Goal: Information Seeking & Learning: Learn about a topic

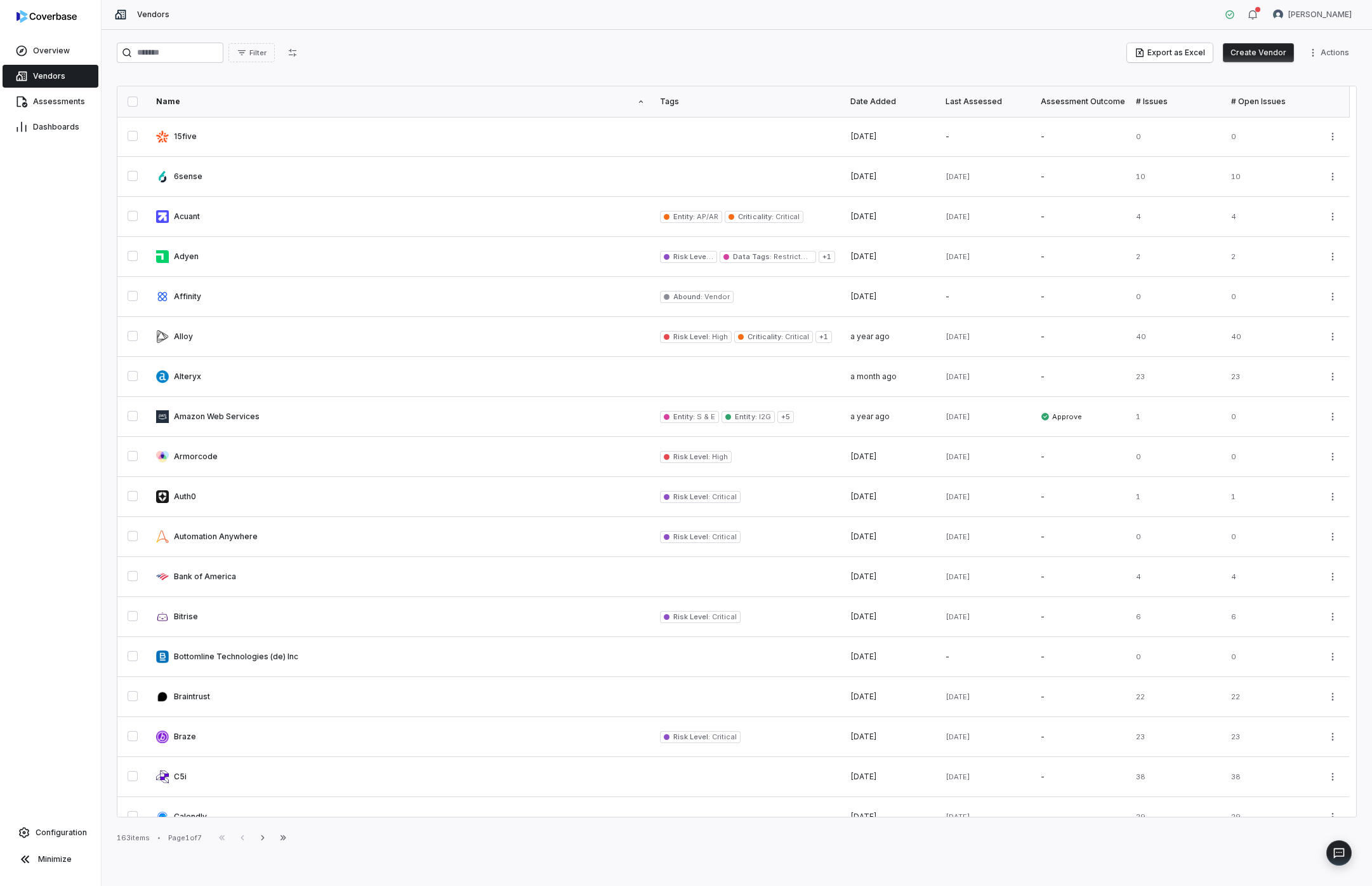
click at [65, 89] on div "Assessments" at bounding box center [50, 102] width 101 height 25
click at [60, 104] on span "Assessments" at bounding box center [58, 101] width 52 height 10
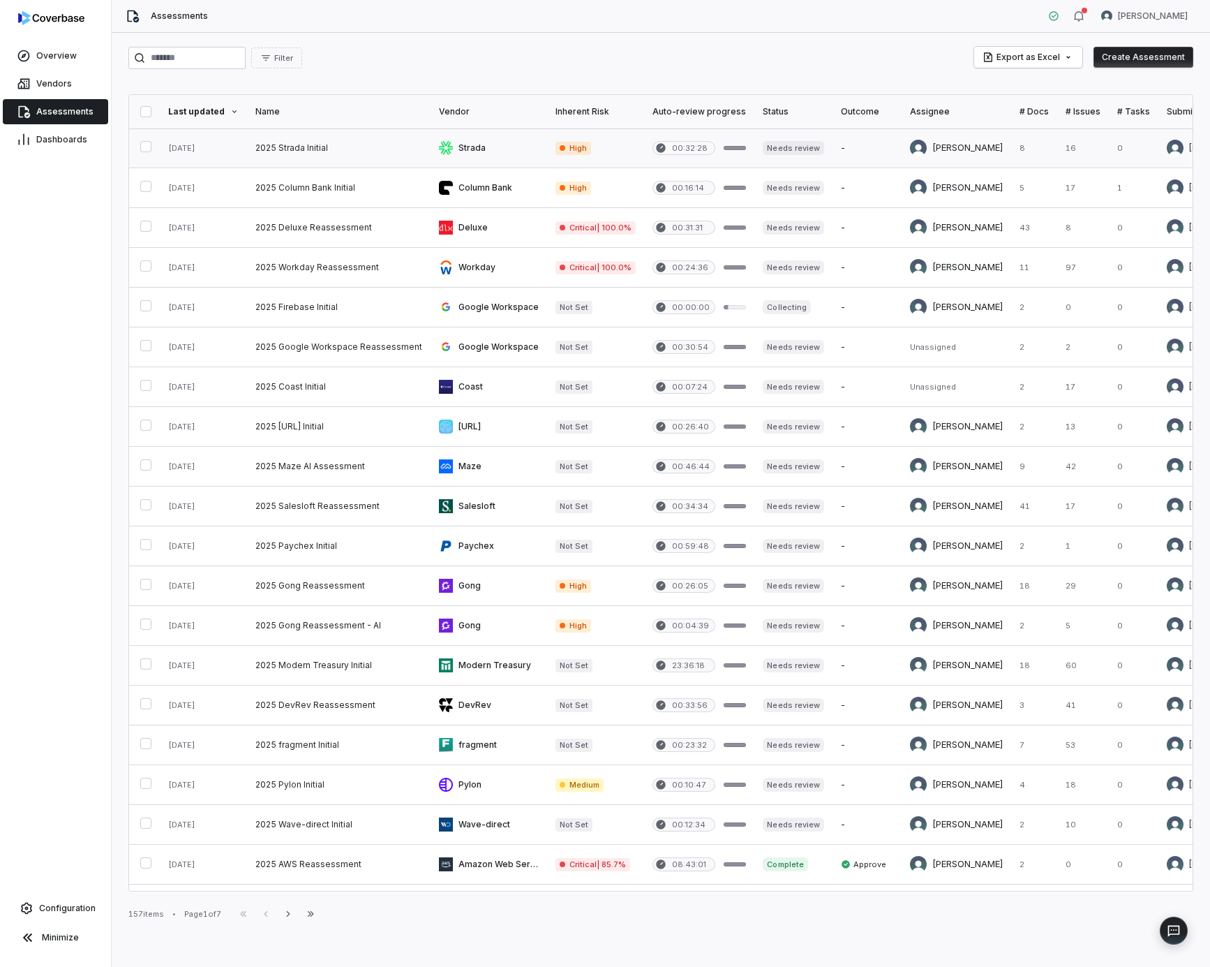
click at [296, 142] on link at bounding box center [339, 147] width 184 height 39
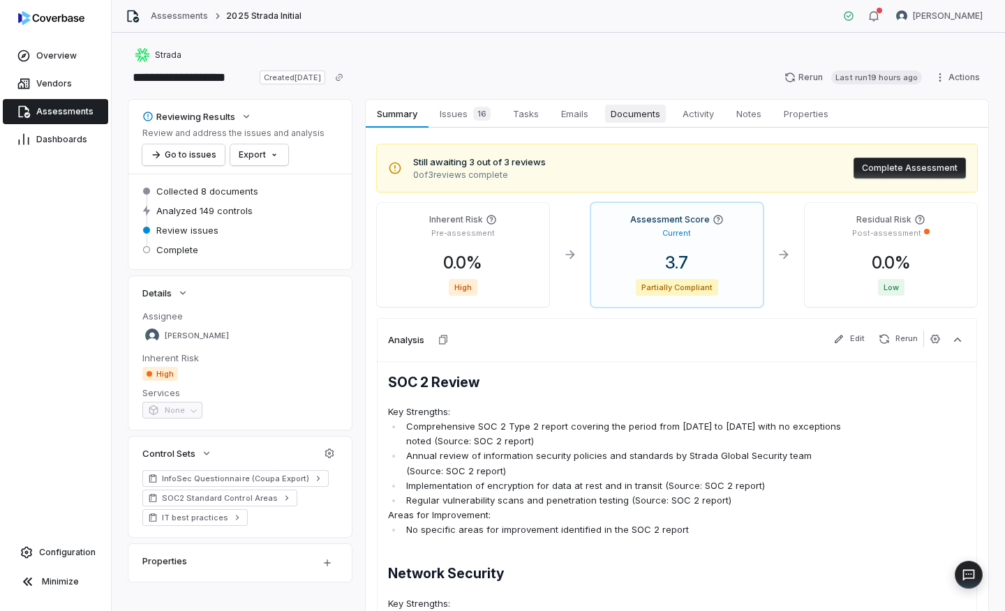
click at [625, 111] on span "Documents" at bounding box center [635, 114] width 61 height 18
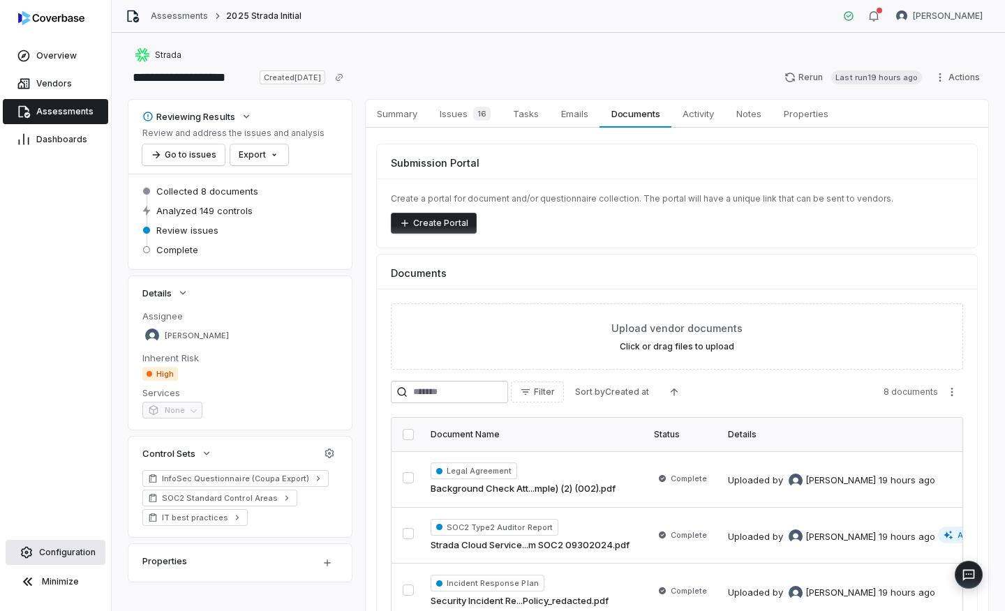
click at [70, 544] on link "Configuration" at bounding box center [56, 552] width 100 height 25
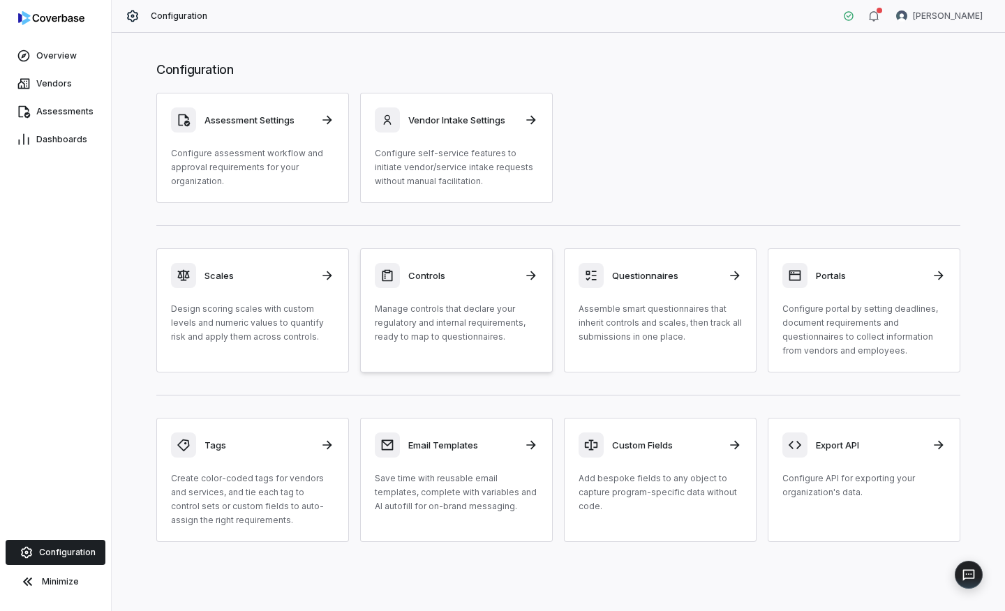
click at [447, 320] on p "Manage controls that declare your regulatory and internal requirements, ready t…" at bounding box center [456, 323] width 163 height 42
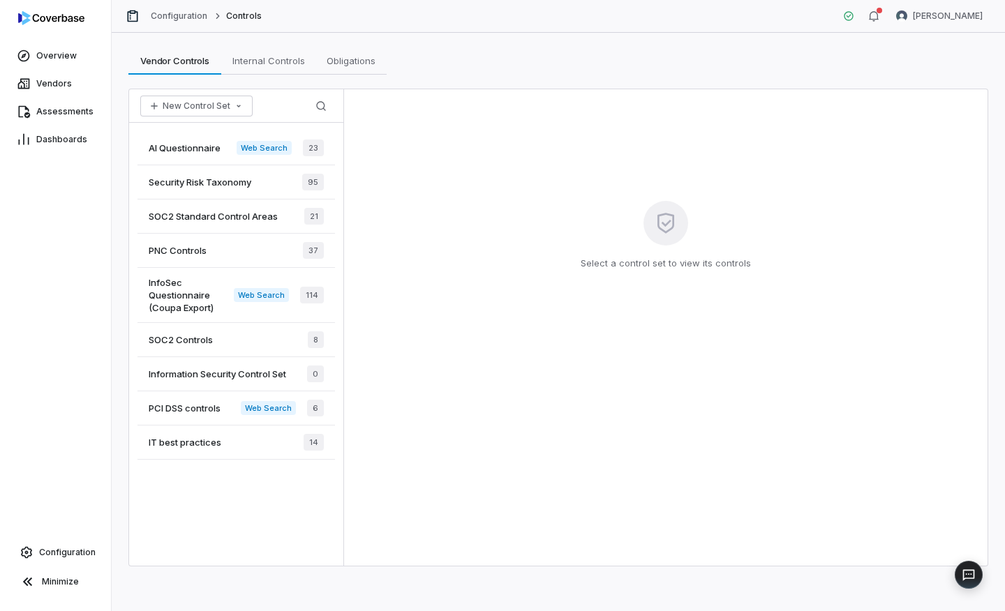
click at [212, 287] on span "InfoSec Questionnaire (Coupa Export)" at bounding box center [191, 295] width 85 height 38
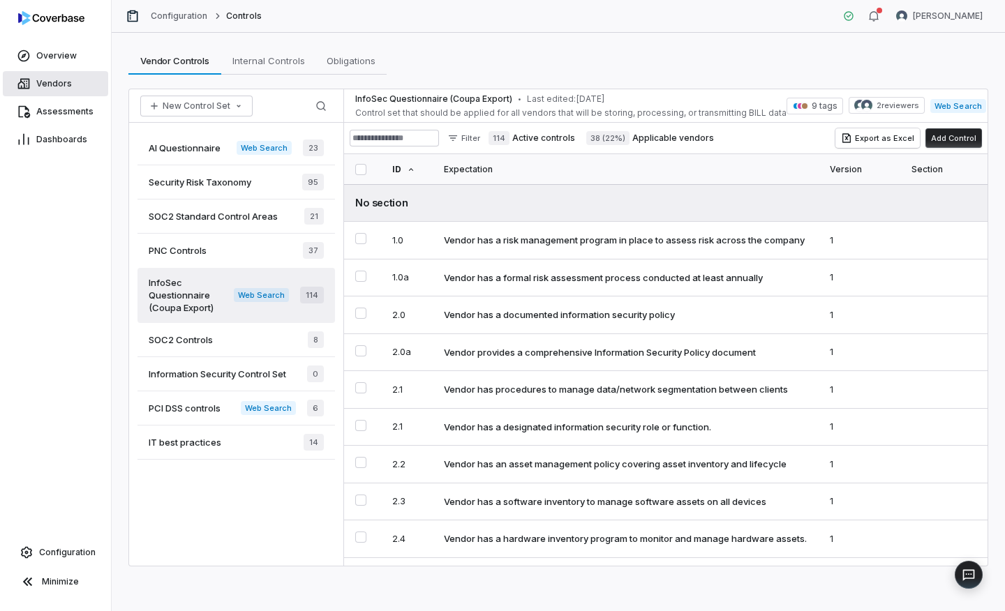
click at [49, 74] on link "Vendors" at bounding box center [55, 83] width 105 height 25
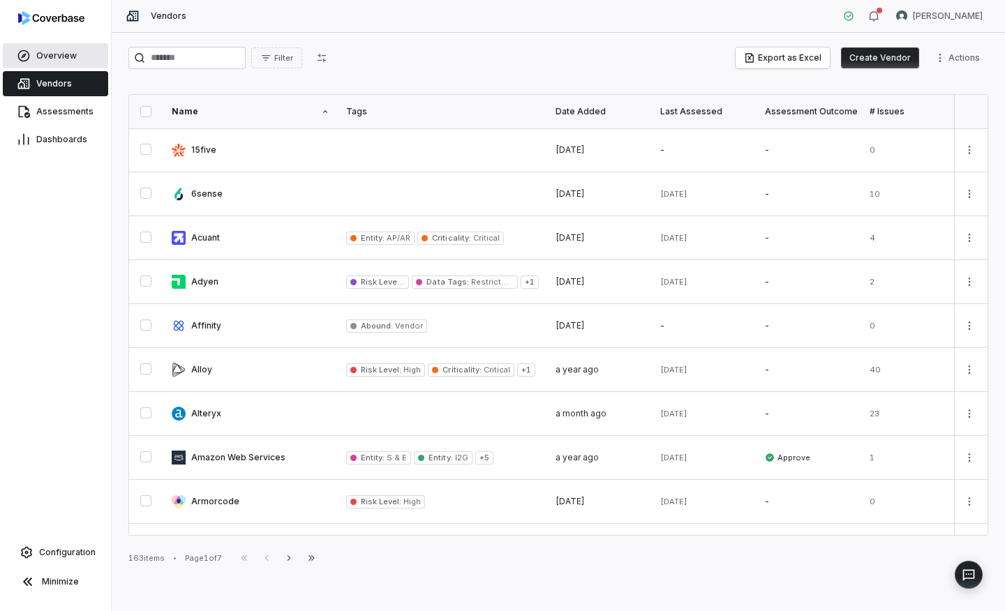
click at [54, 64] on link "Overview" at bounding box center [55, 55] width 105 height 25
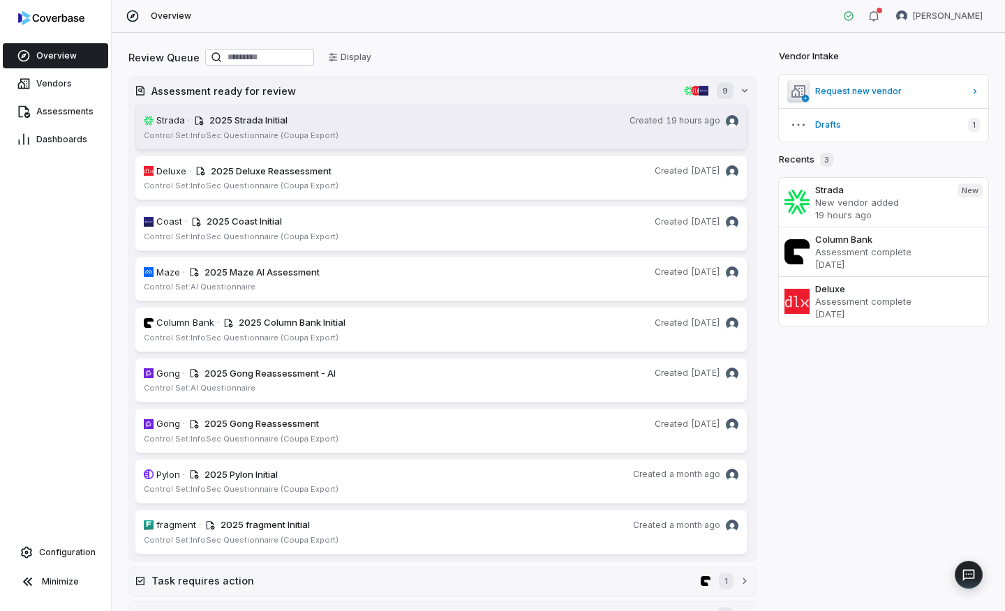
click at [251, 135] on span "Control Set: InfoSec Questionnaire (Coupa Export)" at bounding box center [241, 136] width 195 height 10
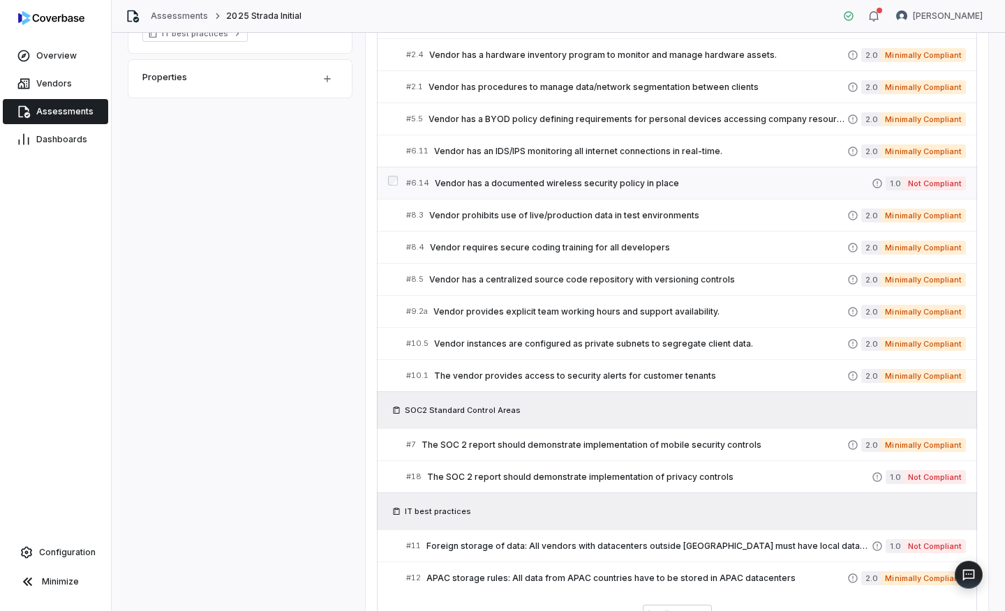
scroll to position [209, 0]
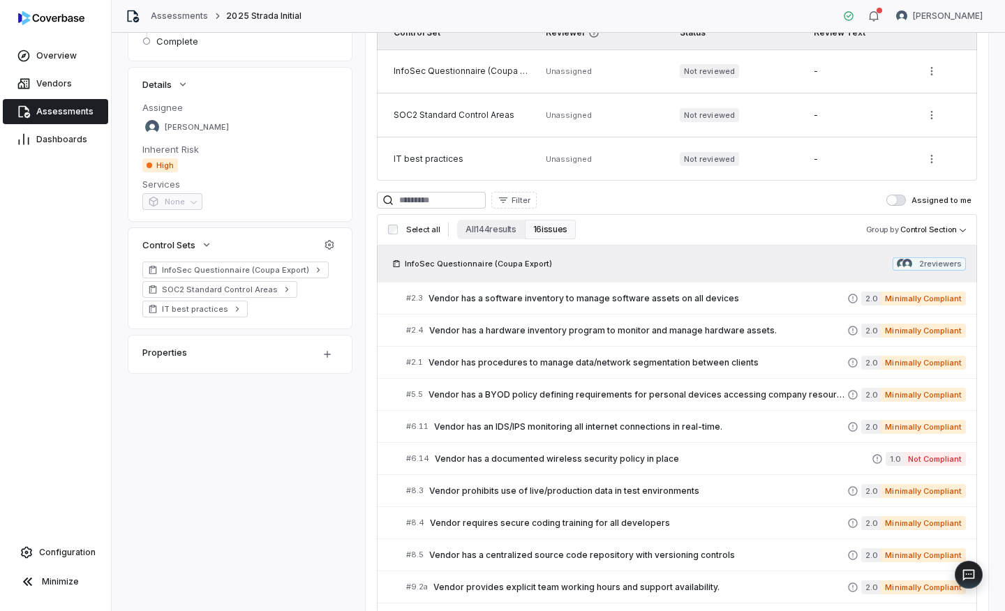
click at [536, 221] on button "16 issues" at bounding box center [550, 230] width 51 height 20
click at [447, 231] on div "Select all All 144 results 16 issues" at bounding box center [482, 230] width 188 height 20
click at [467, 233] on button "All 144 results" at bounding box center [490, 230] width 67 height 20
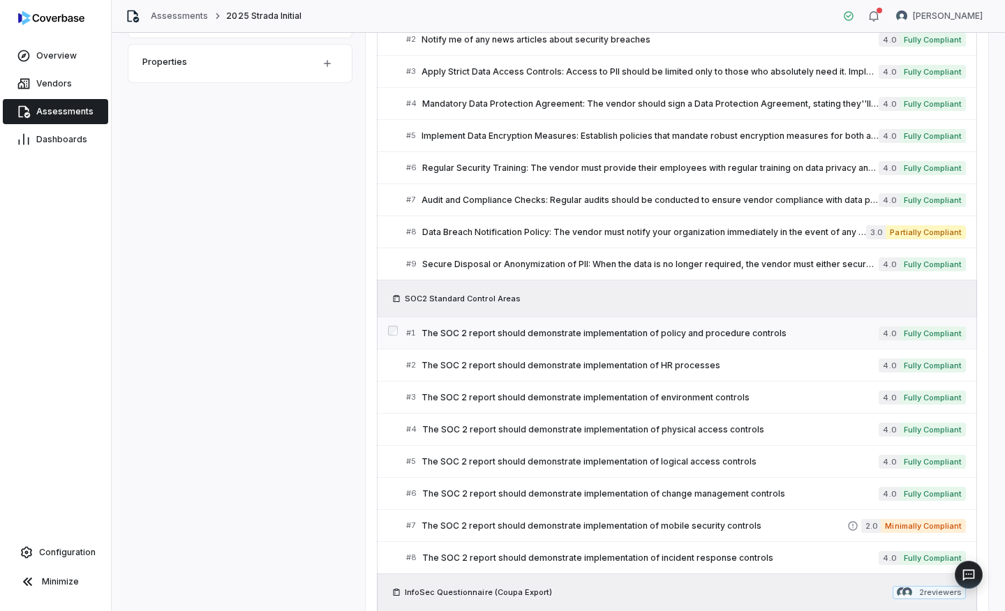
scroll to position [763, 0]
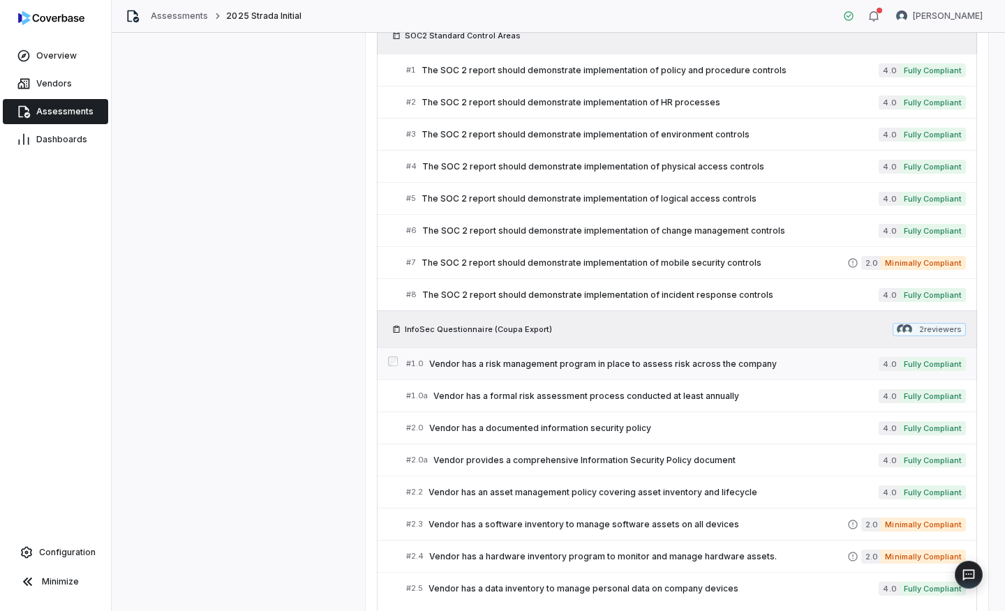
click at [580, 363] on span "Vendor has a risk management program in place to assess risk across the company" at bounding box center [653, 364] width 449 height 11
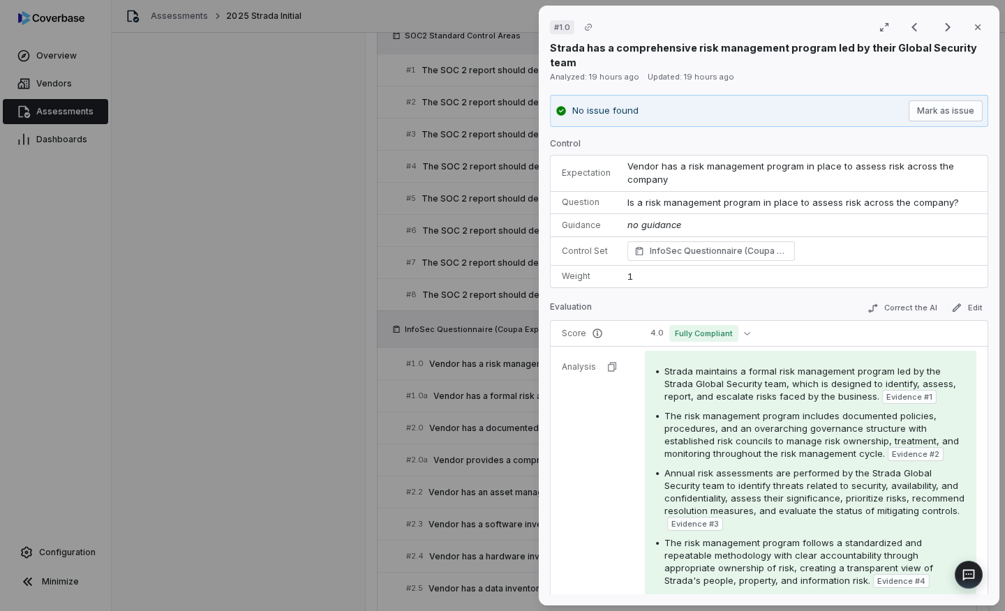
scroll to position [252, 0]
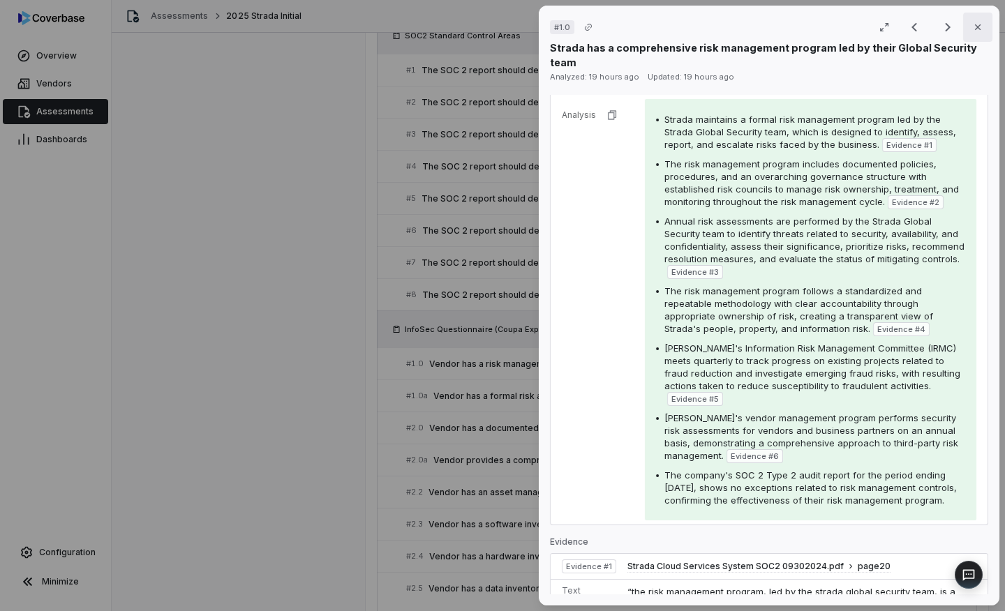
click at [975, 28] on icon "button" at bounding box center [978, 27] width 6 height 6
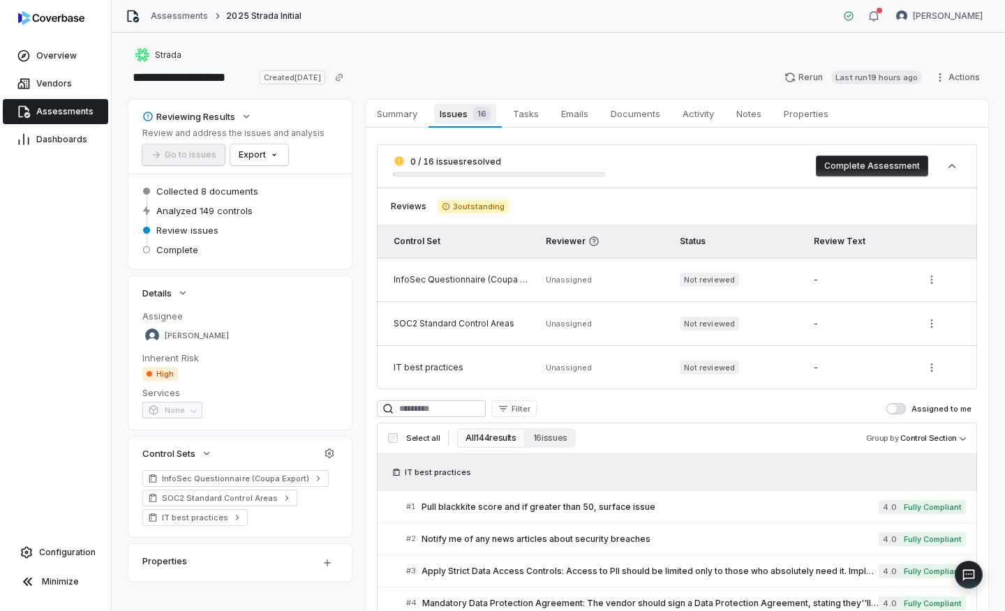
click at [469, 113] on div "16" at bounding box center [479, 114] width 23 height 14
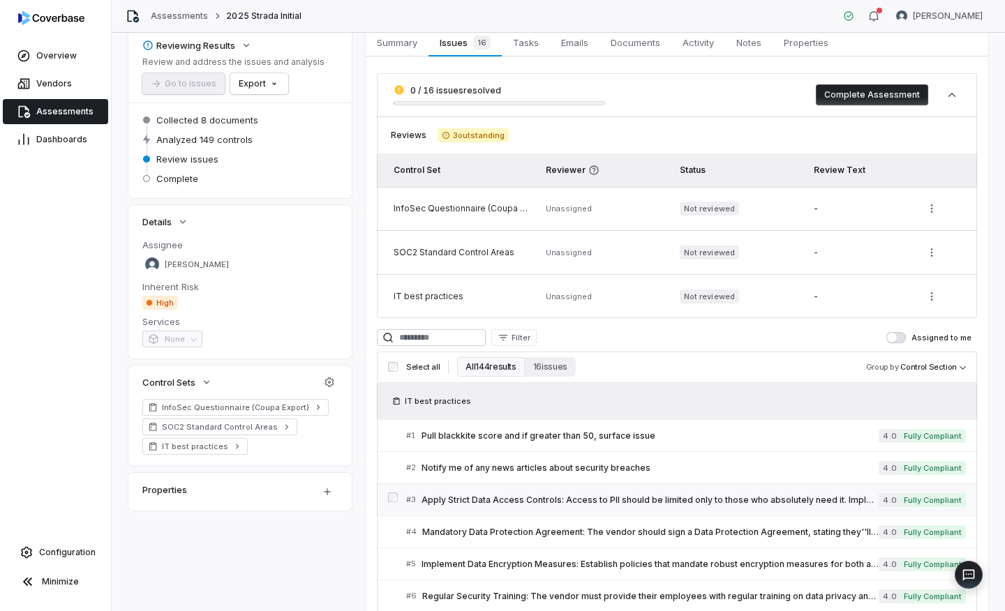
scroll to position [121, 0]
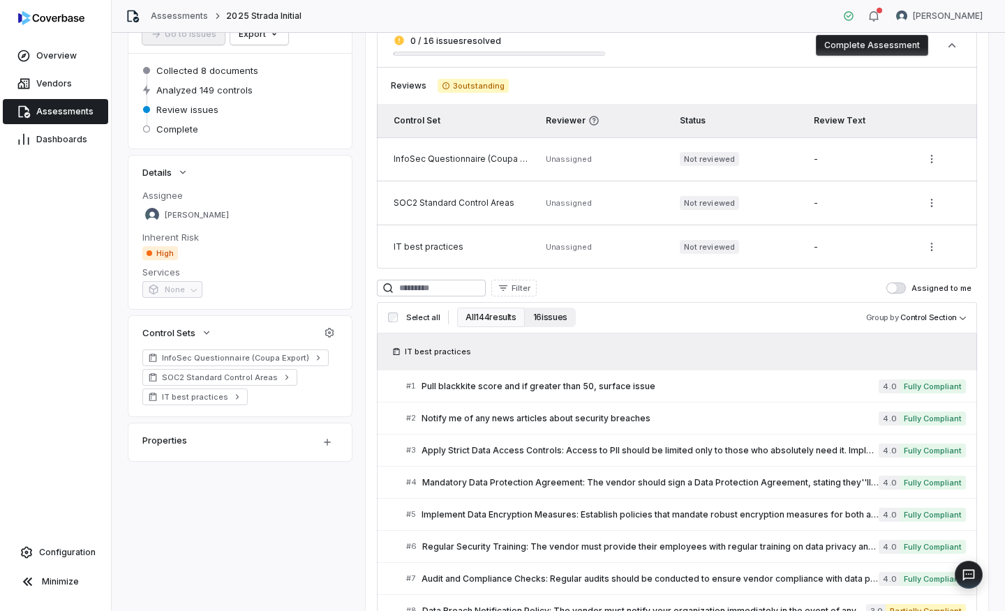
click at [534, 320] on button "16 issues" at bounding box center [550, 318] width 51 height 20
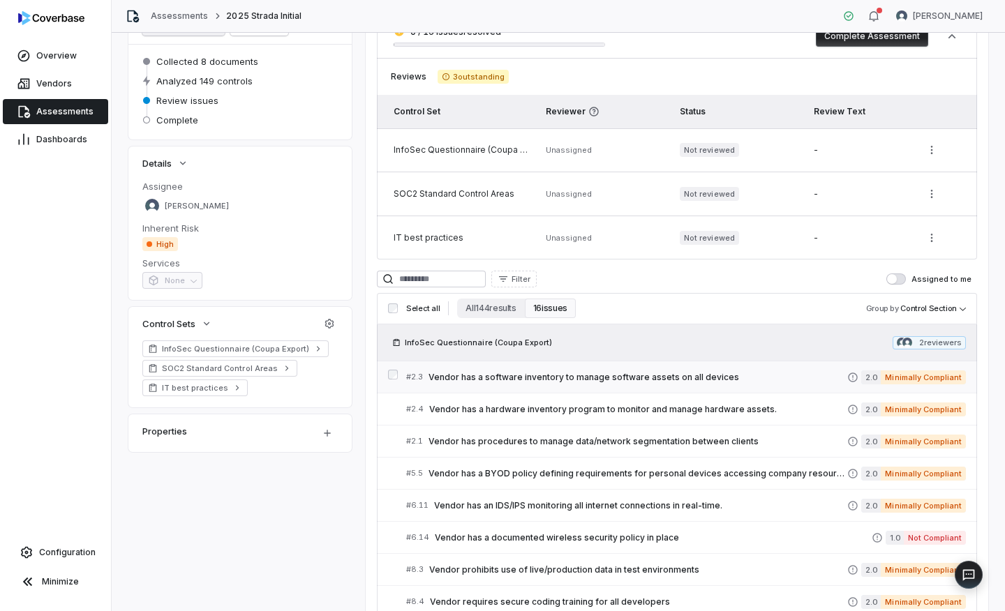
scroll to position [0, 0]
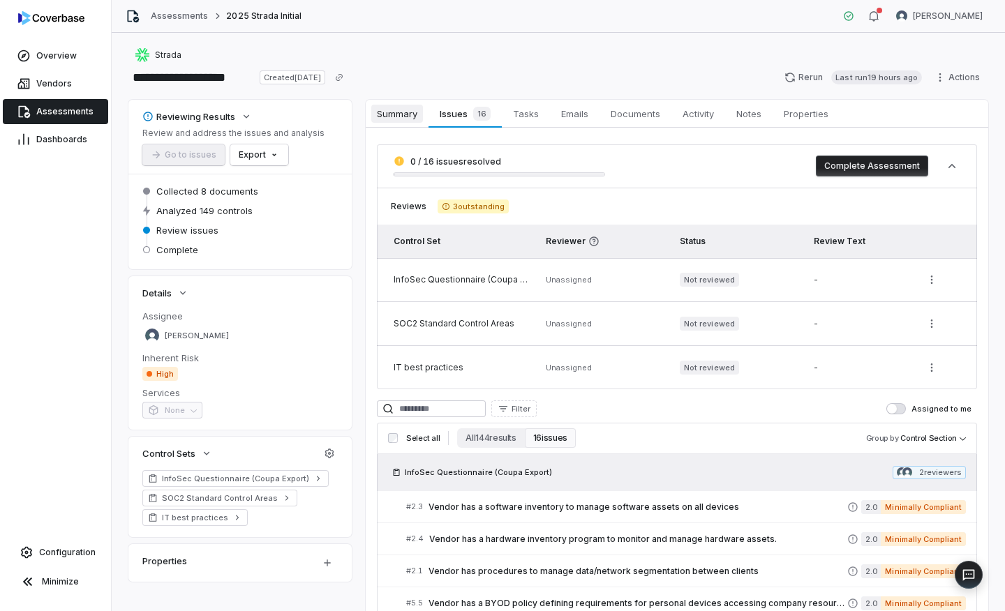
click at [404, 110] on span "Summary" at bounding box center [397, 114] width 52 height 18
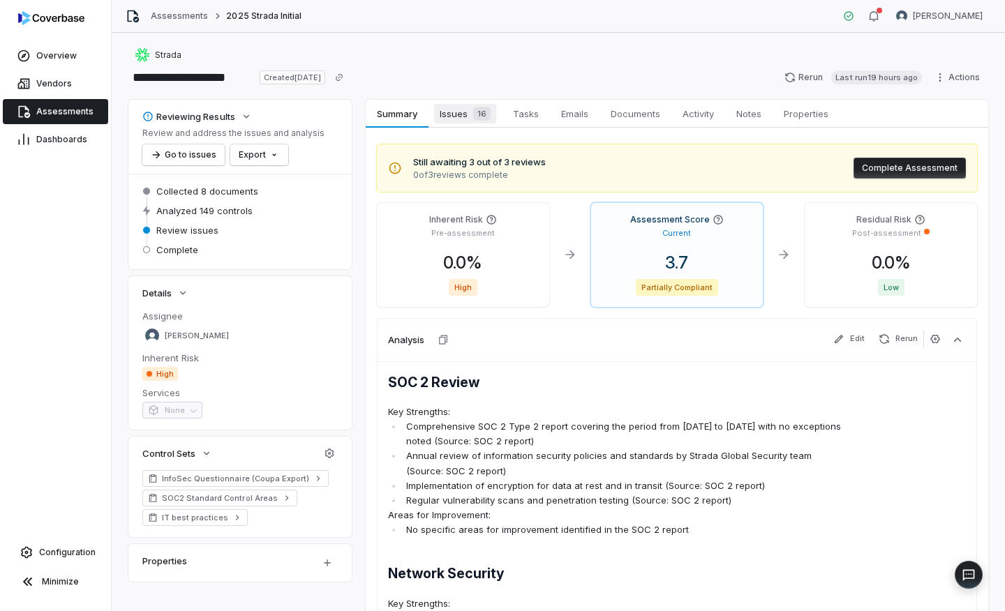
click at [468, 115] on span "Issues 16" at bounding box center [465, 114] width 62 height 20
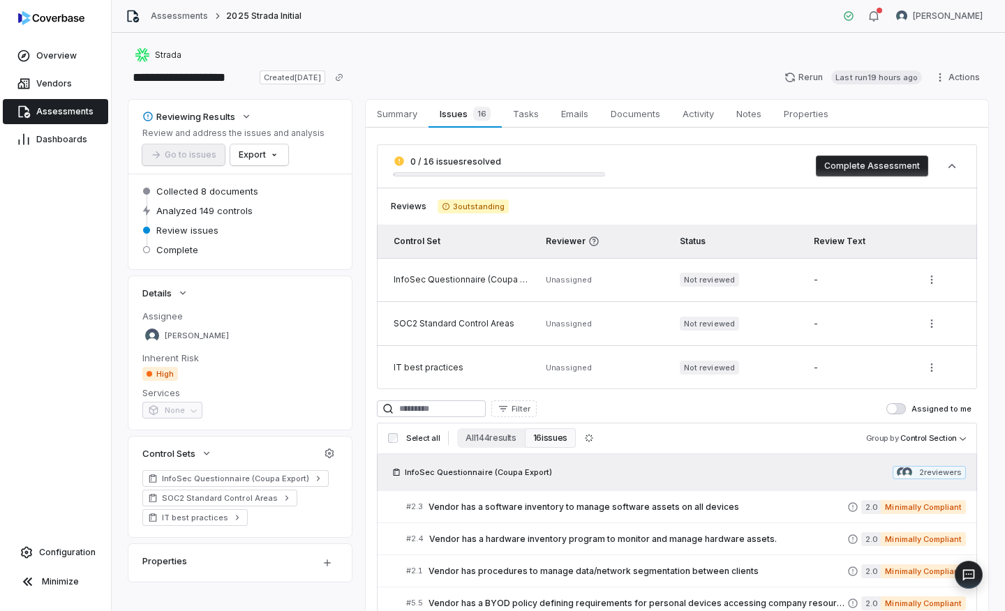
scroll to position [567, 0]
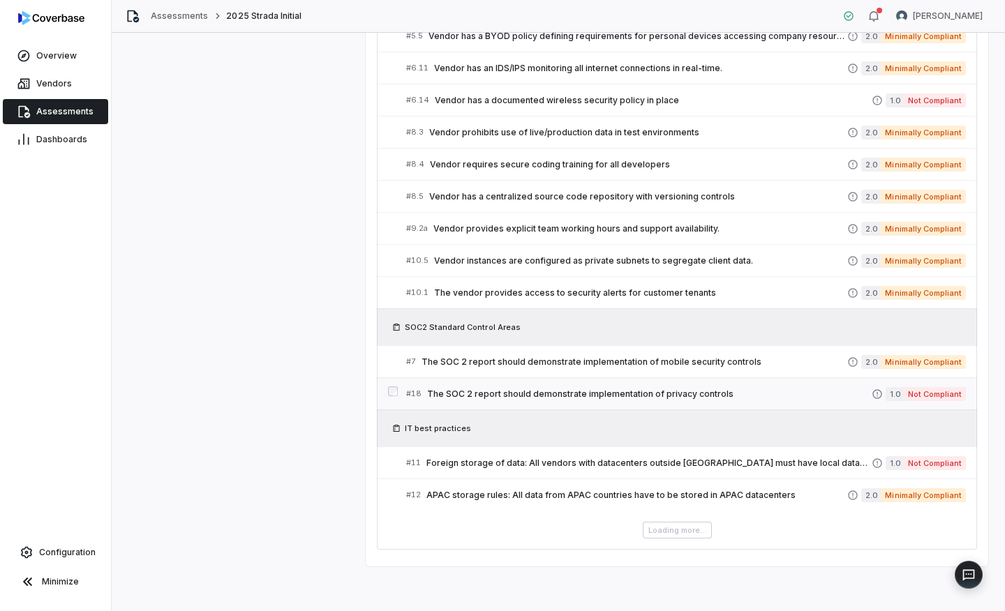
click at [569, 401] on link "# 18 The SOC 2 report should demonstrate implementation of privacy controls 1.0…" at bounding box center [686, 393] width 560 height 31
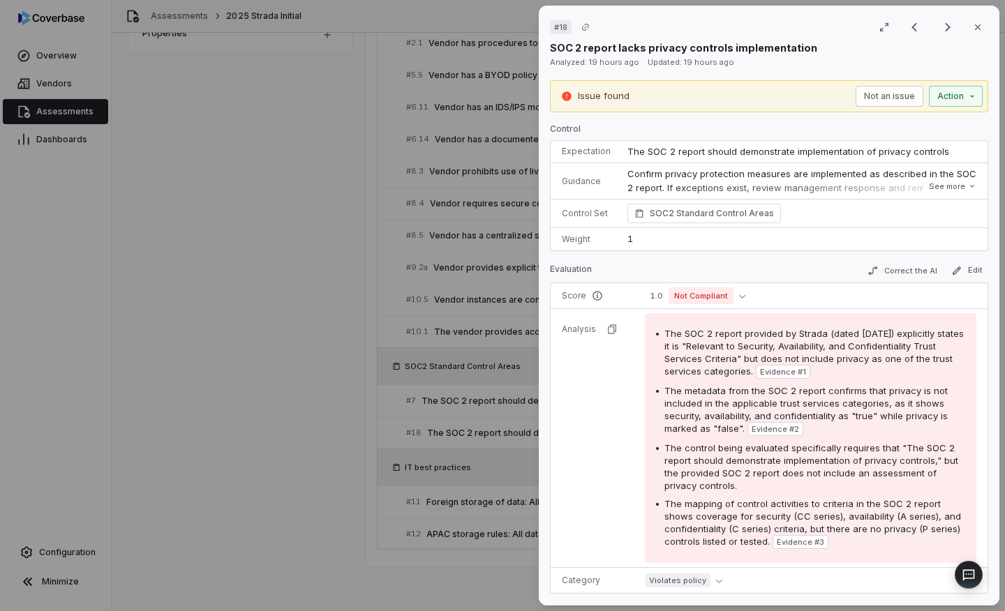
scroll to position [16, 0]
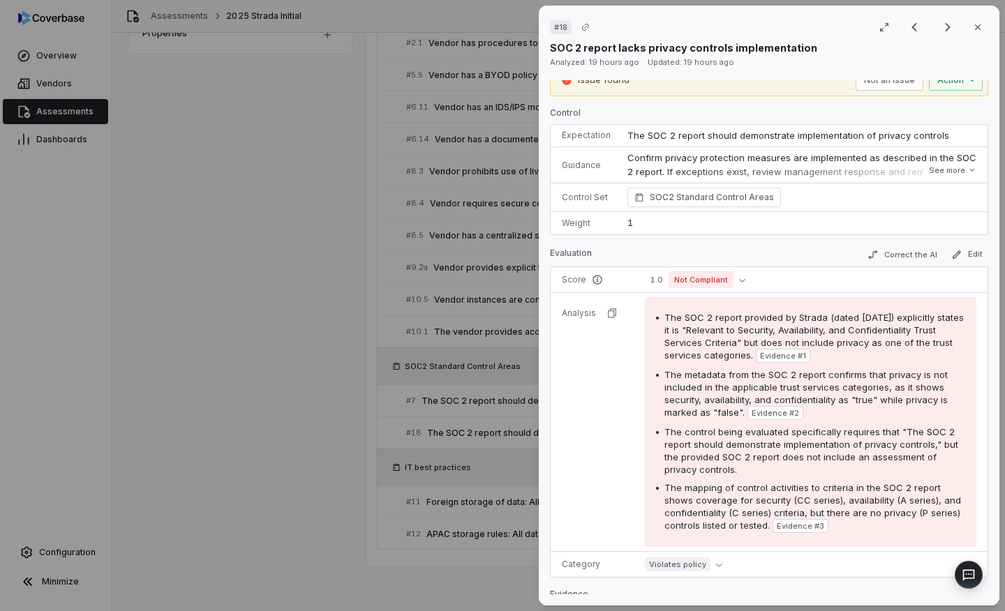
click at [355, 449] on div "# 18 Result 7 of 16 Close SOC 2 report lacks privacy controls implementation An…" at bounding box center [502, 305] width 1005 height 611
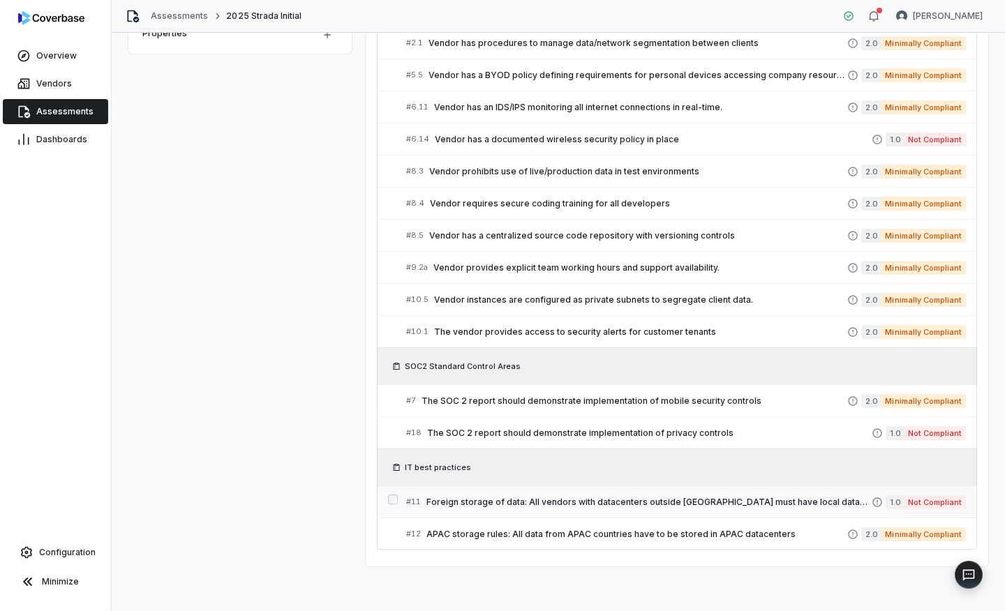
click at [575, 497] on span "Foreign storage of data: All vendors with datacenters outside [GEOGRAPHIC_DATA]…" at bounding box center [648, 502] width 445 height 11
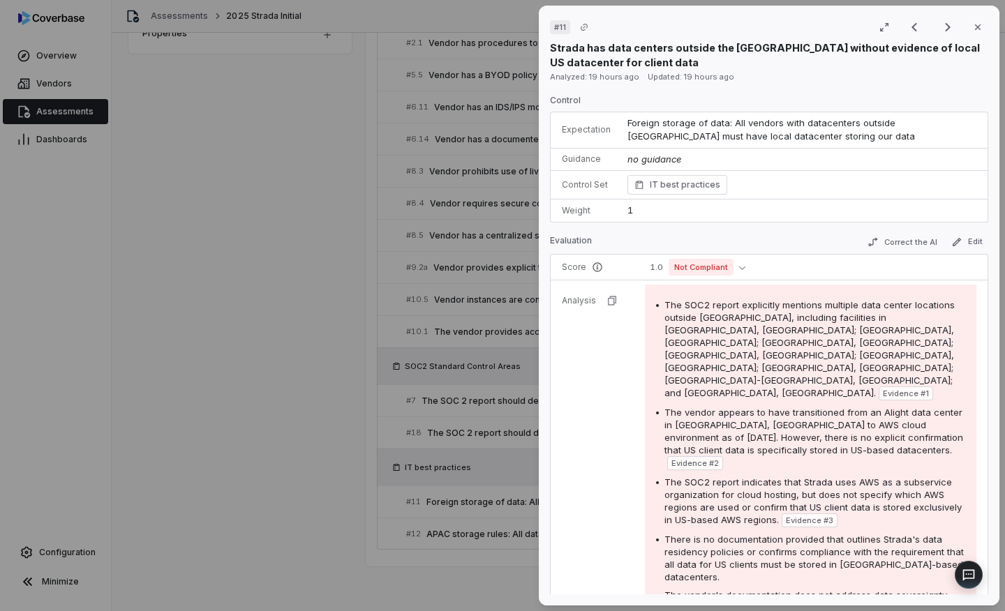
scroll to position [44, 0]
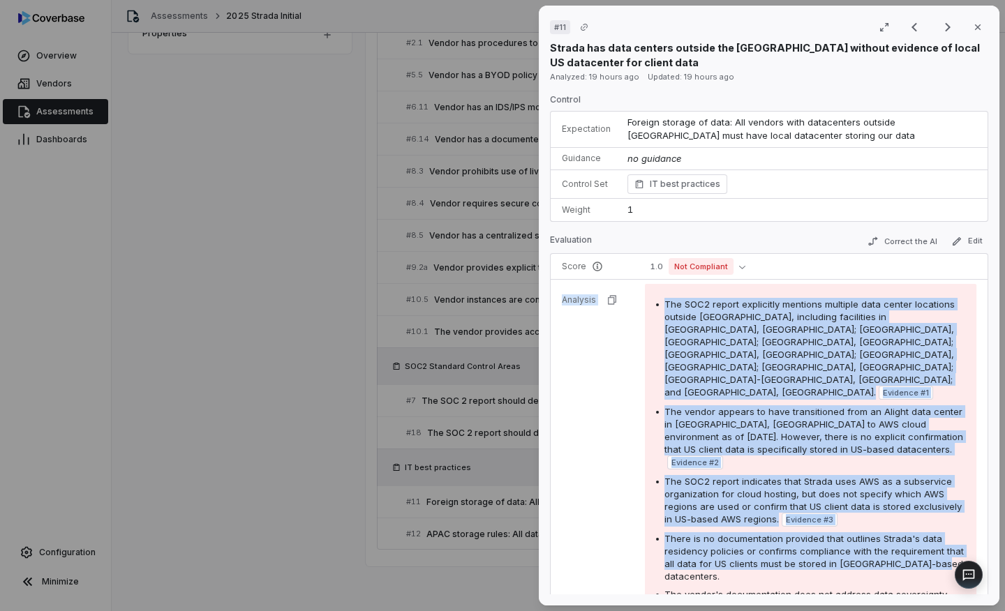
drag, startPoint x: 749, startPoint y: 521, endPoint x: 626, endPoint y: 479, distance: 129.5
click at [626, 479] on tr "Analysis The SOC2 report explicitly mentions multiple data center locations out…" at bounding box center [769, 469] width 437 height 378
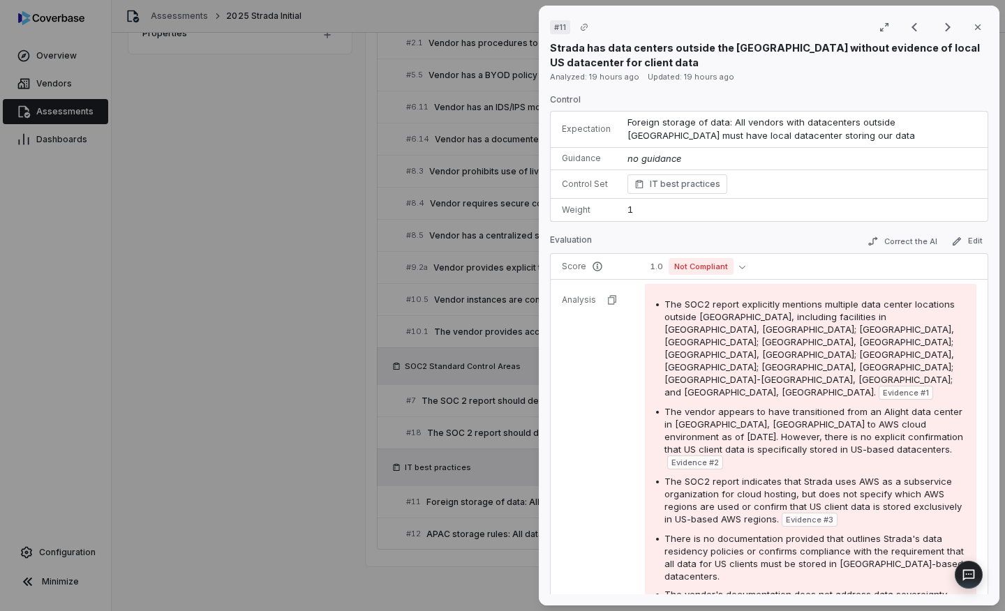
click at [591, 359] on tr "Analysis The SOC2 report explicitly mentions multiple data center locations out…" at bounding box center [769, 469] width 437 height 378
click at [972, 15] on button "Close" at bounding box center [977, 27] width 29 height 29
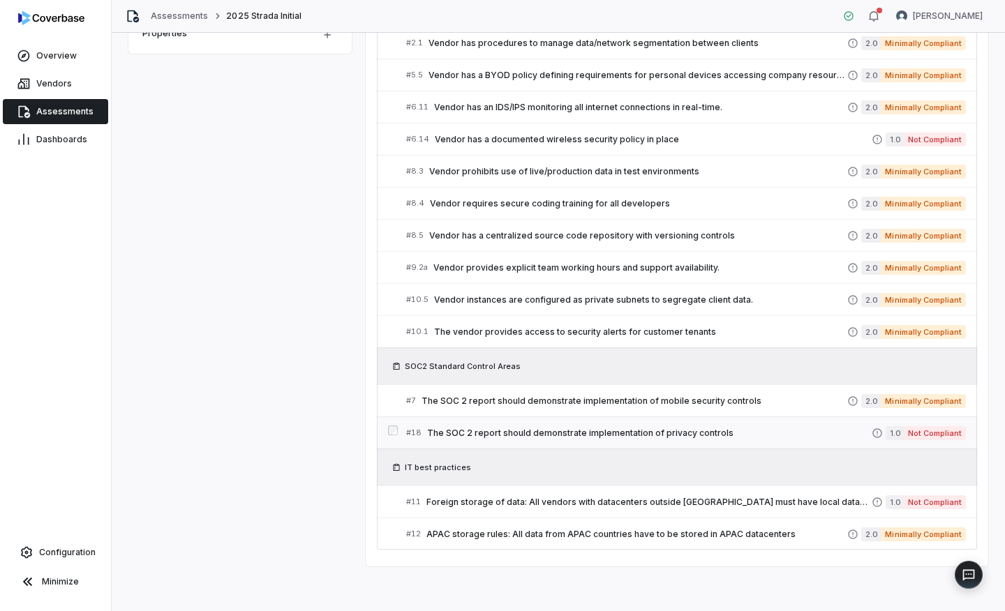
click at [784, 430] on span "The SOC 2 report should demonstrate implementation of privacy controls" at bounding box center [649, 433] width 445 height 11
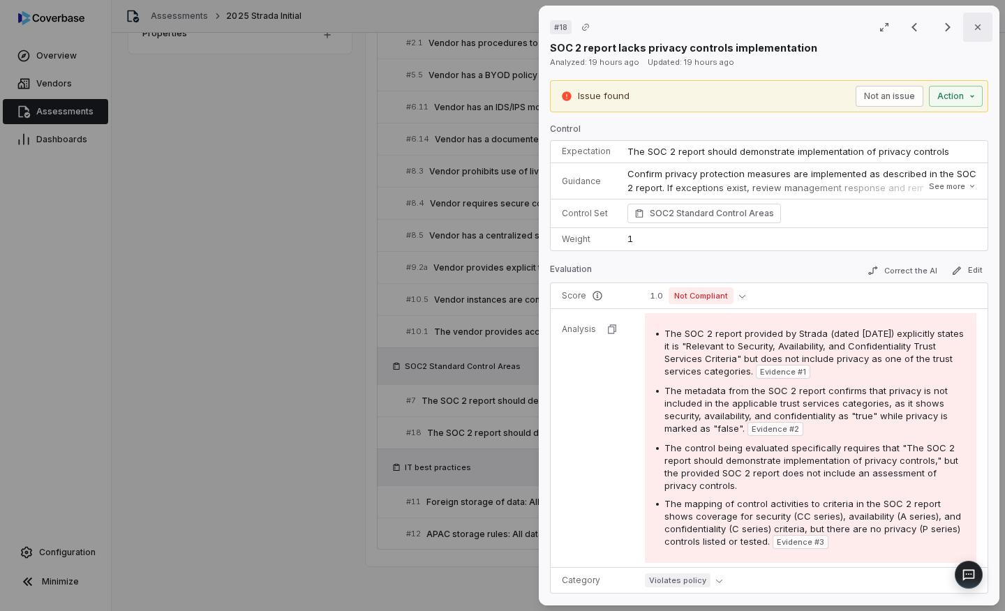
click at [977, 24] on button "Close" at bounding box center [977, 27] width 29 height 29
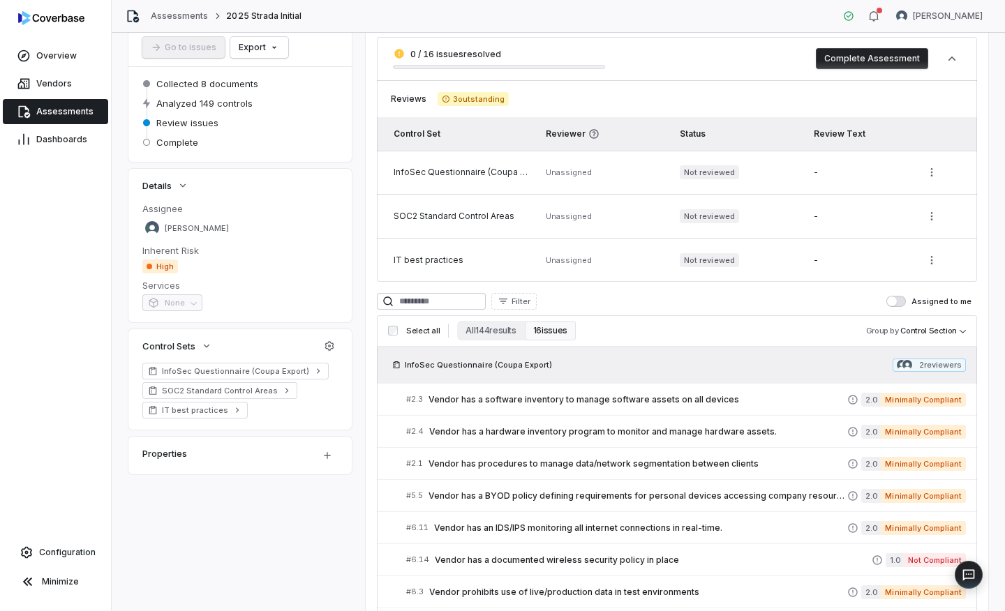
scroll to position [52, 0]
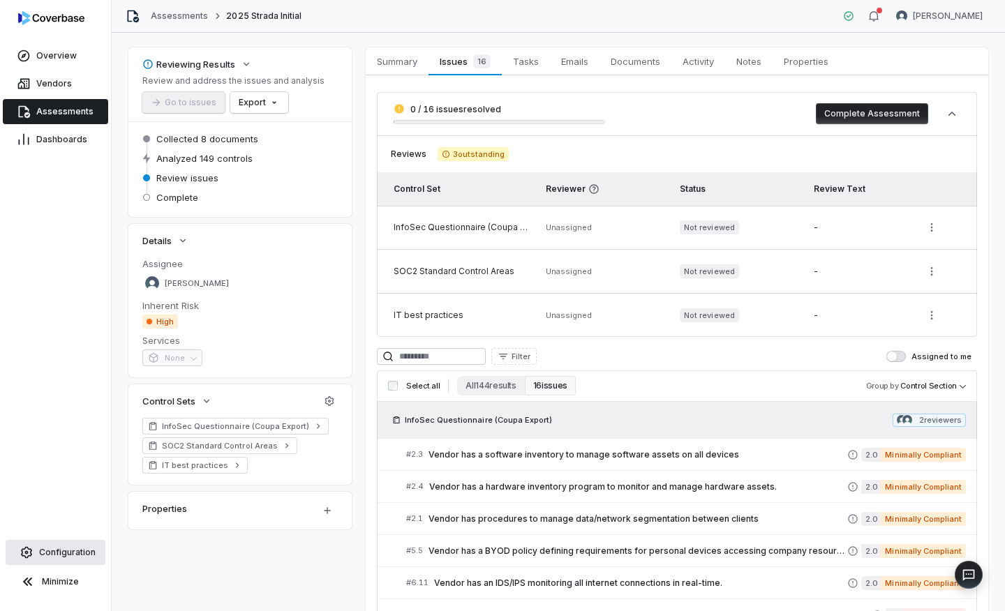
click at [59, 551] on span "Configuration" at bounding box center [67, 552] width 57 height 11
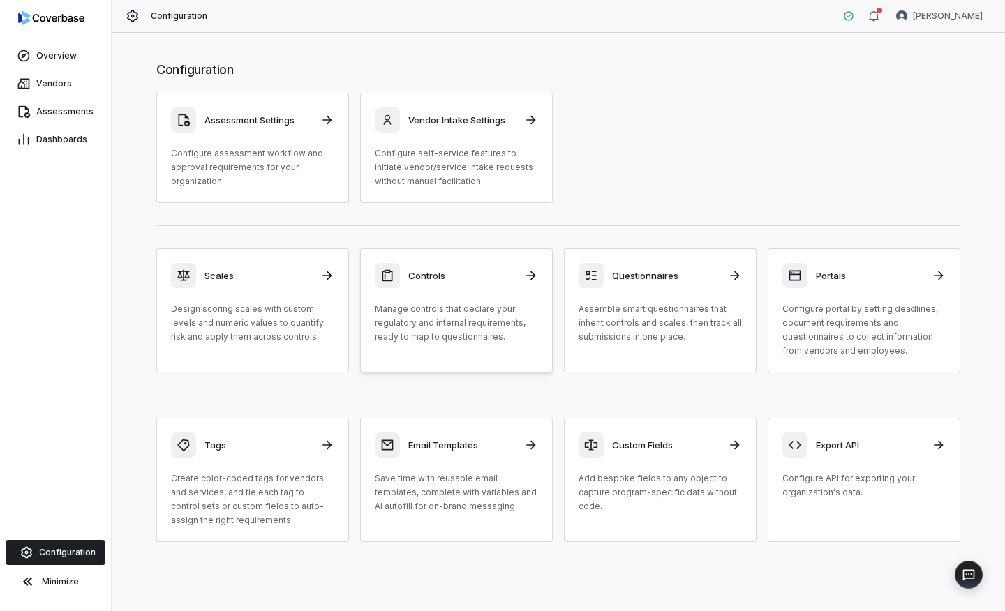
click at [469, 318] on p "Manage controls that declare your regulatory and internal requirements, ready t…" at bounding box center [456, 323] width 163 height 42
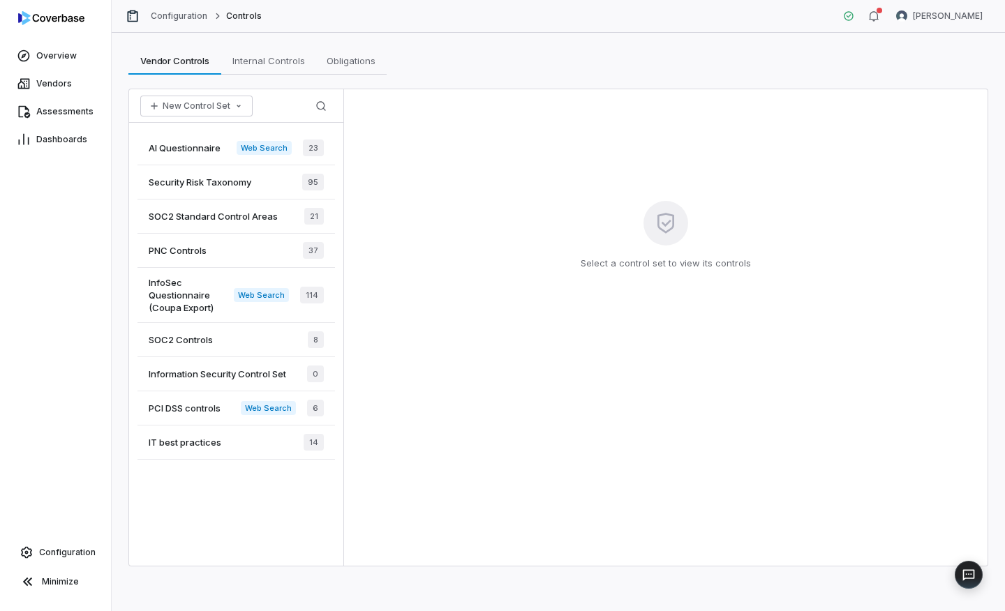
click at [191, 145] on span "AI Questionnaire" at bounding box center [185, 148] width 72 height 13
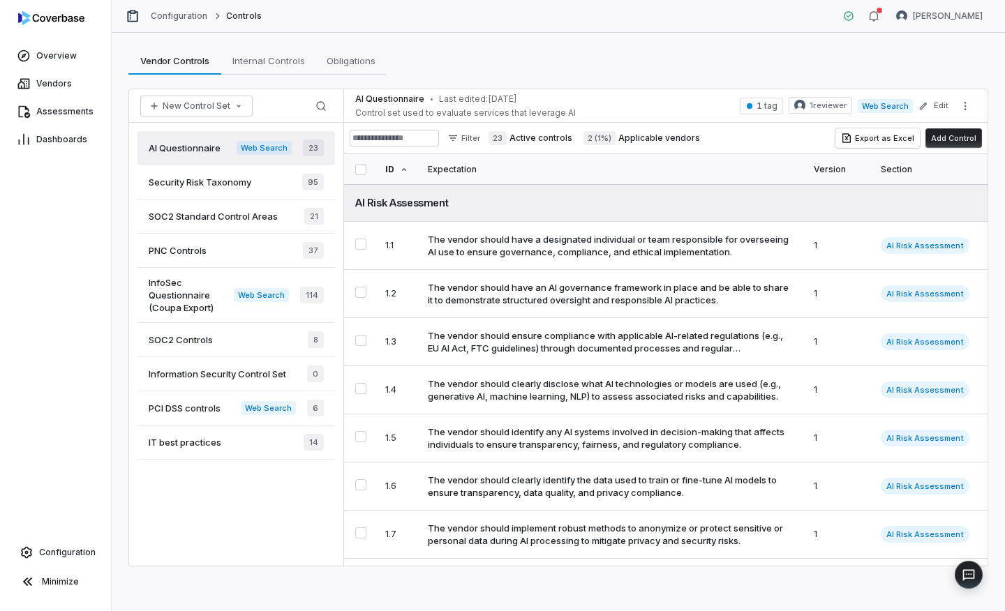
click at [826, 103] on span "1 reviewer" at bounding box center [828, 105] width 36 height 11
click at [950, 108] on button "Edit" at bounding box center [933, 106] width 38 height 25
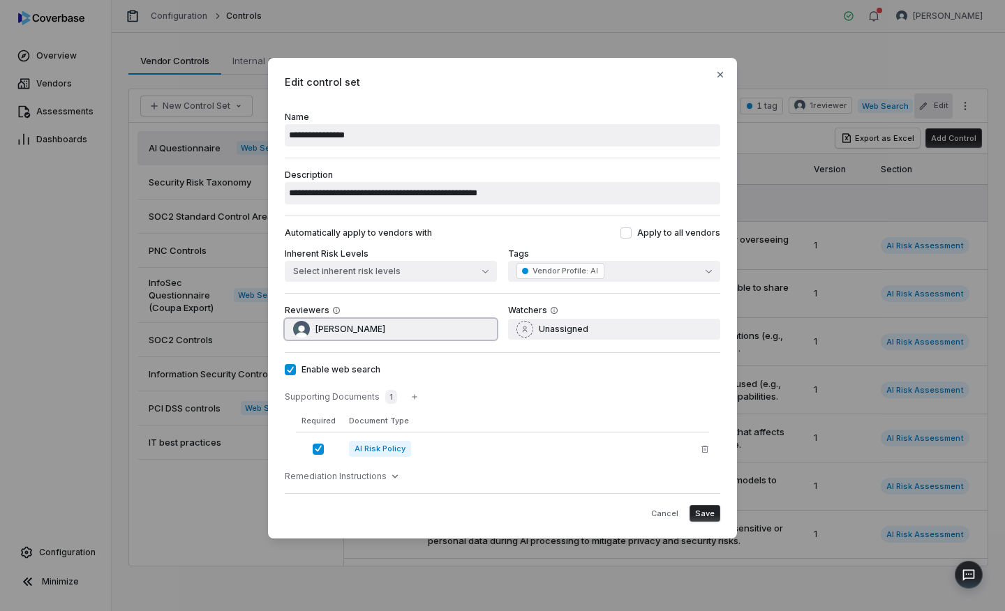
click at [427, 321] on button "[PERSON_NAME]" at bounding box center [391, 329] width 212 height 21
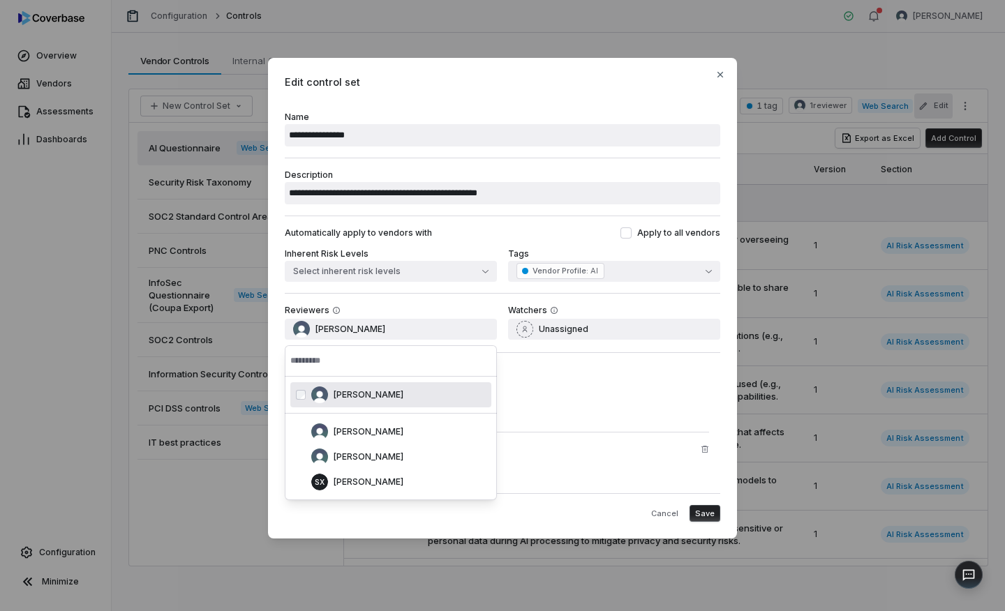
click at [455, 285] on div "Automatically apply to vendors with Apply to all vendors Inherent Risk Levels S…" at bounding box center [502, 254] width 435 height 77
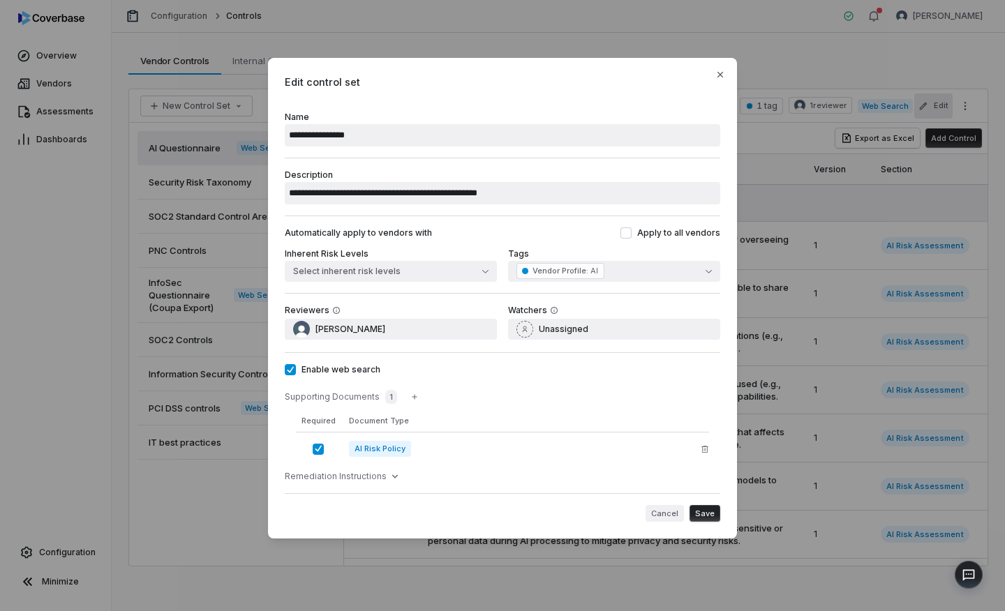
click at [667, 517] on button "Cancel" at bounding box center [665, 513] width 38 height 17
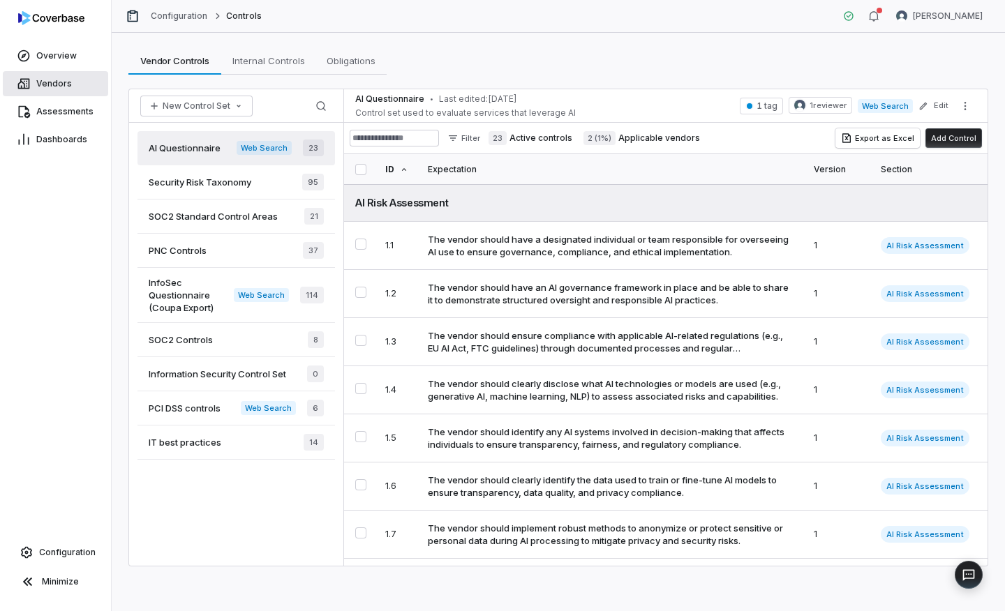
click at [62, 80] on span "Vendors" at bounding box center [54, 83] width 36 height 11
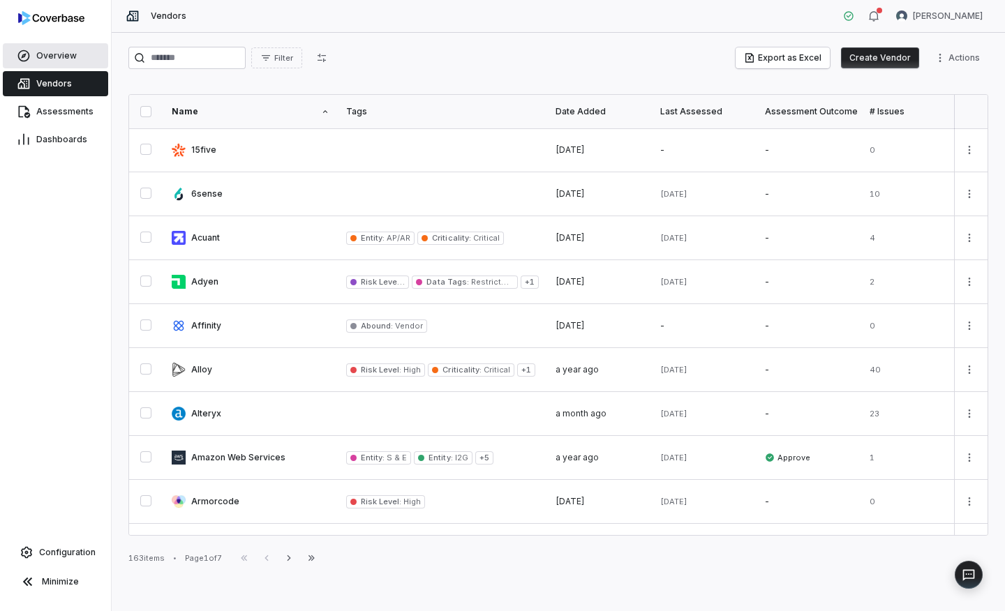
click at [82, 55] on link "Overview" at bounding box center [55, 55] width 105 height 25
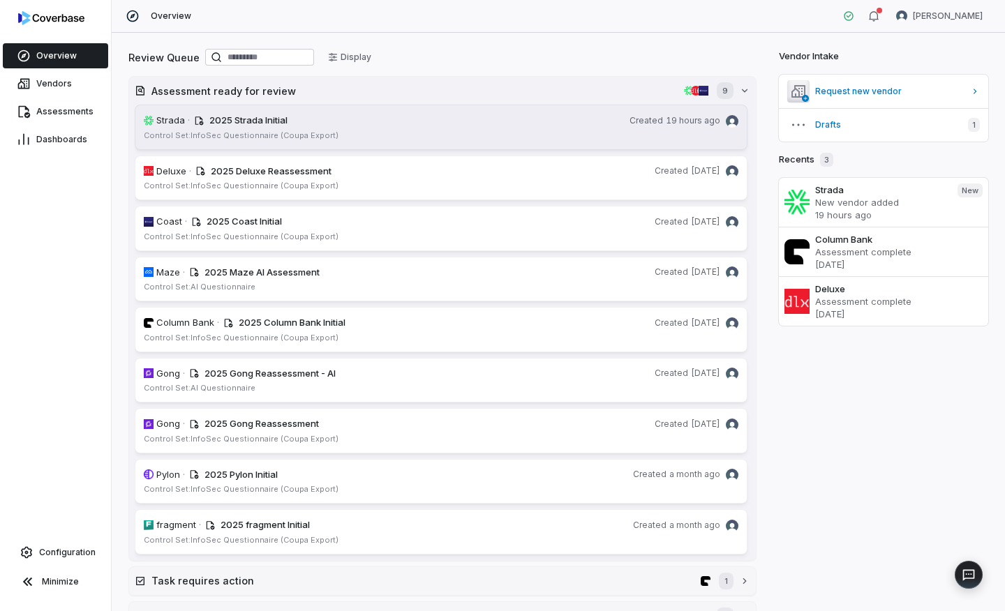
click at [251, 120] on span "2025 Strada Initial" at bounding box center [248, 119] width 78 height 11
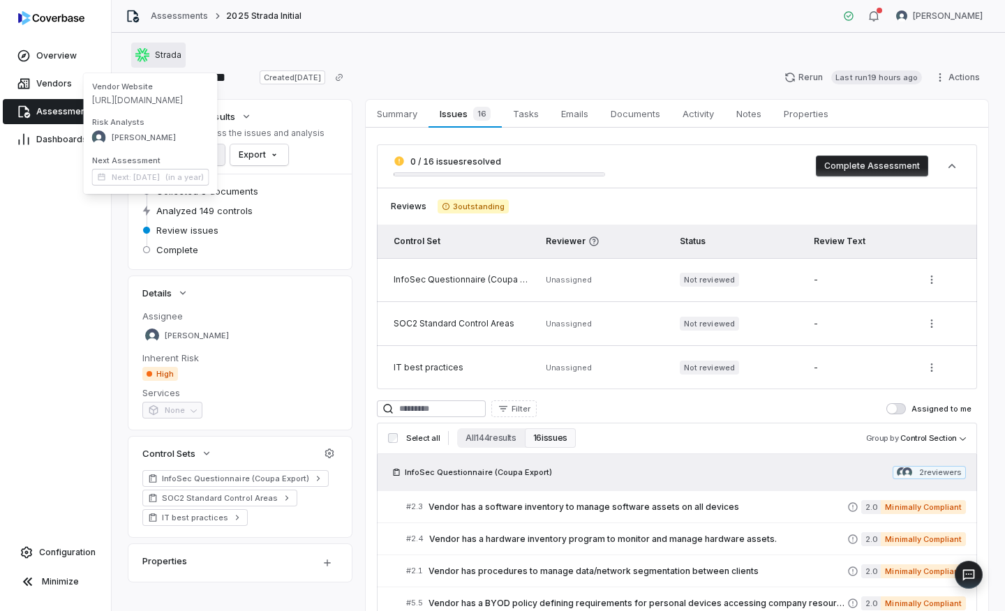
click at [157, 63] on button "Strada" at bounding box center [158, 55] width 54 height 25
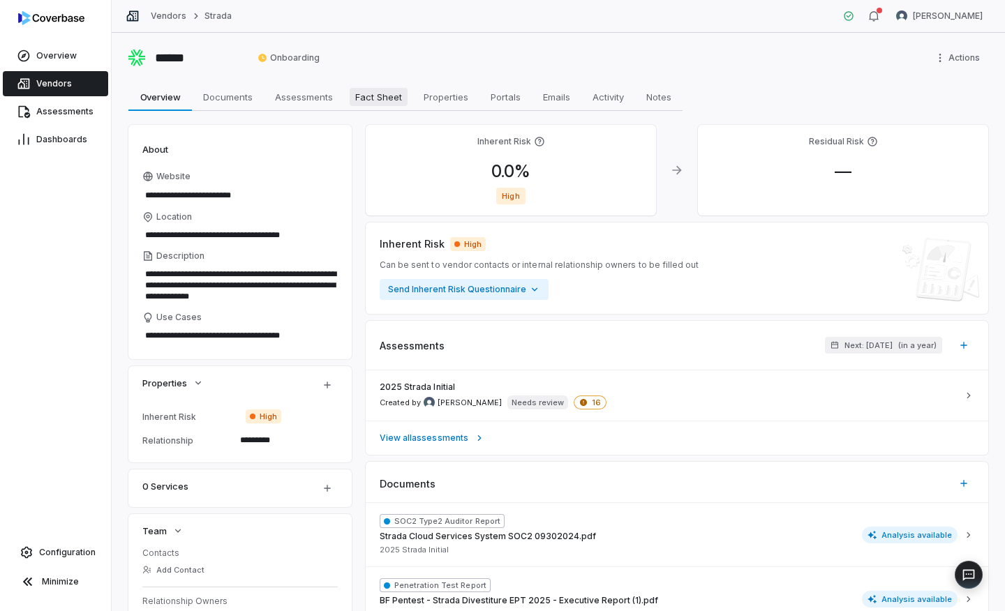
click at [366, 94] on span "Fact Sheet" at bounding box center [379, 97] width 58 height 18
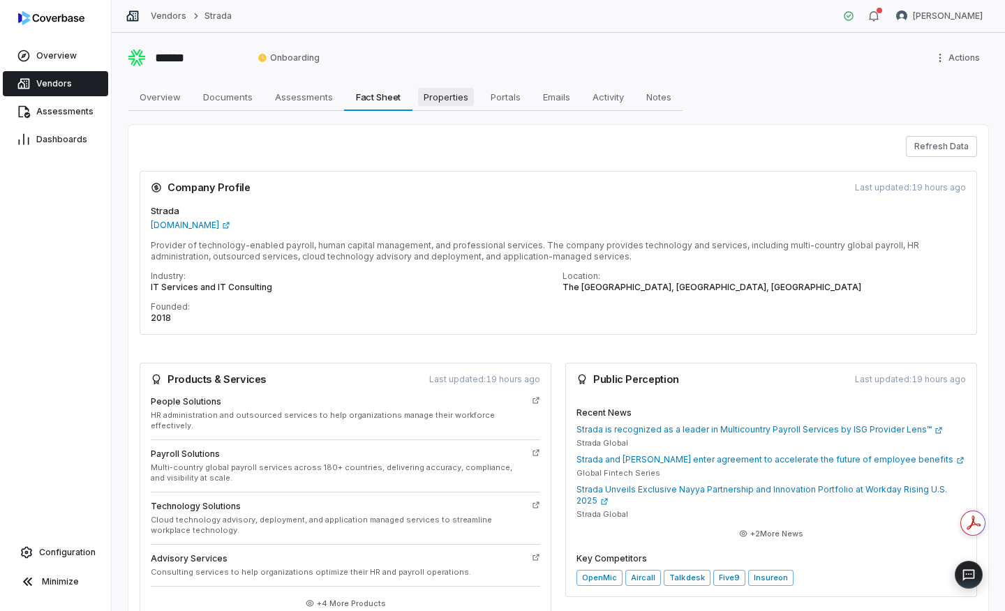
click at [466, 106] on link "Properties Properties" at bounding box center [445, 97] width 67 height 28
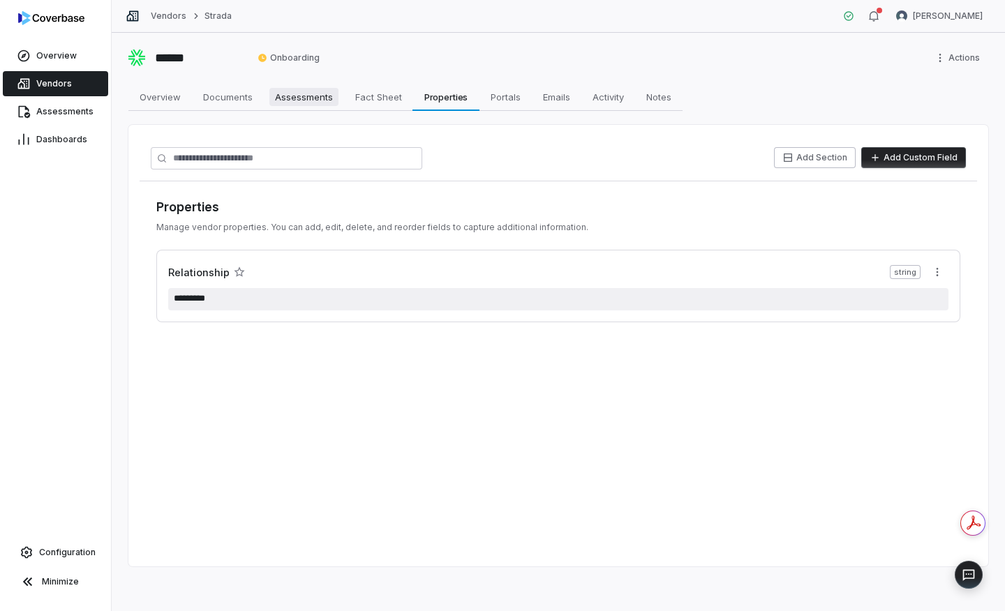
click at [275, 98] on span "Assessments" at bounding box center [303, 97] width 69 height 18
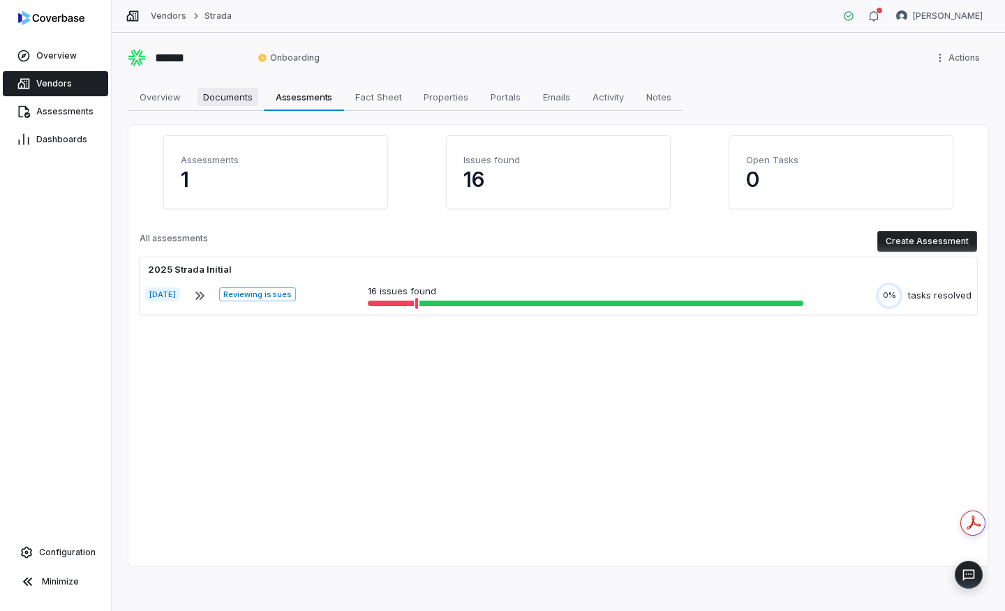
click at [220, 98] on span "Documents" at bounding box center [227, 97] width 61 height 18
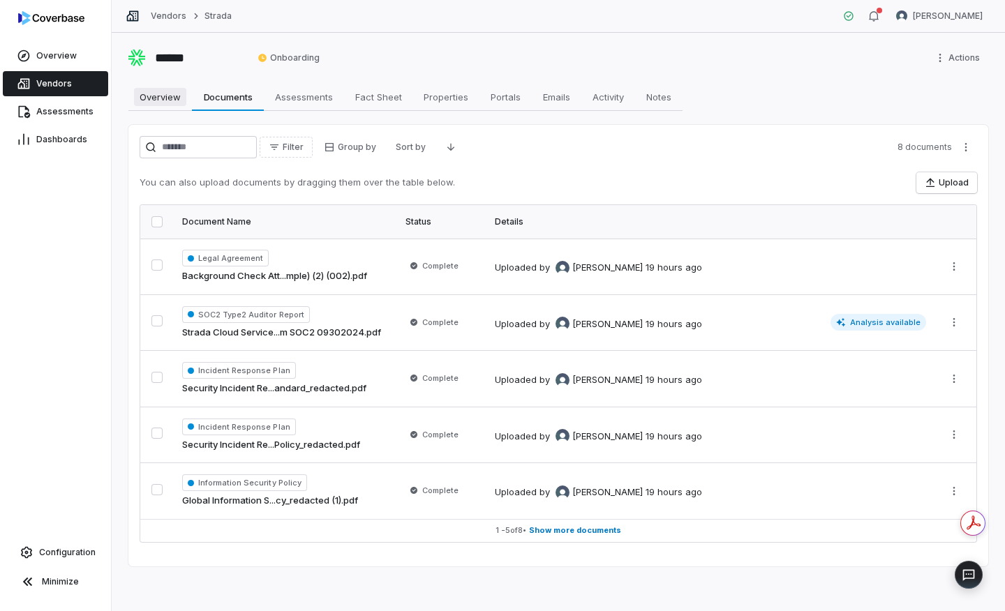
click at [167, 95] on span "Overview" at bounding box center [160, 97] width 52 height 18
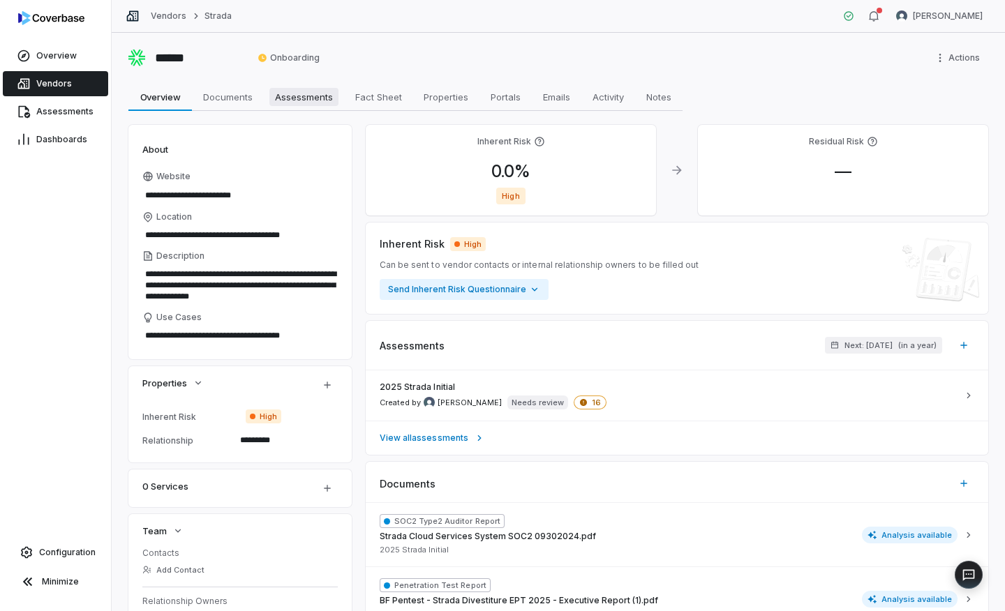
click at [283, 103] on span "Assessments" at bounding box center [303, 97] width 69 height 18
type textarea "*"
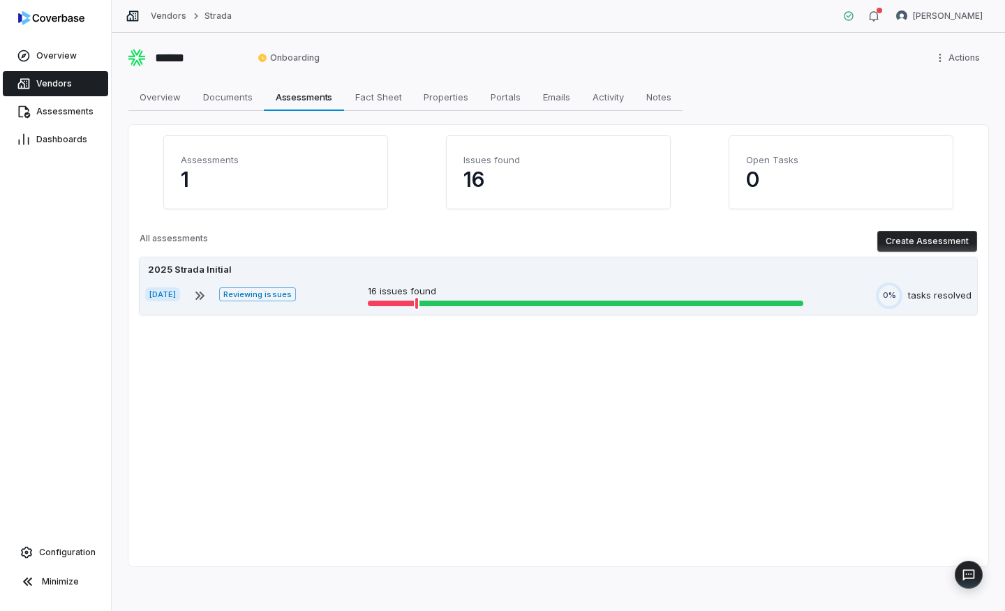
click at [368, 260] on div "2025 Strada Initial Oct 1, 2025 Reviewing issues 16 issues found 0% tasks resol…" at bounding box center [558, 286] width 837 height 57
